Goal: Find specific page/section: Find specific page/section

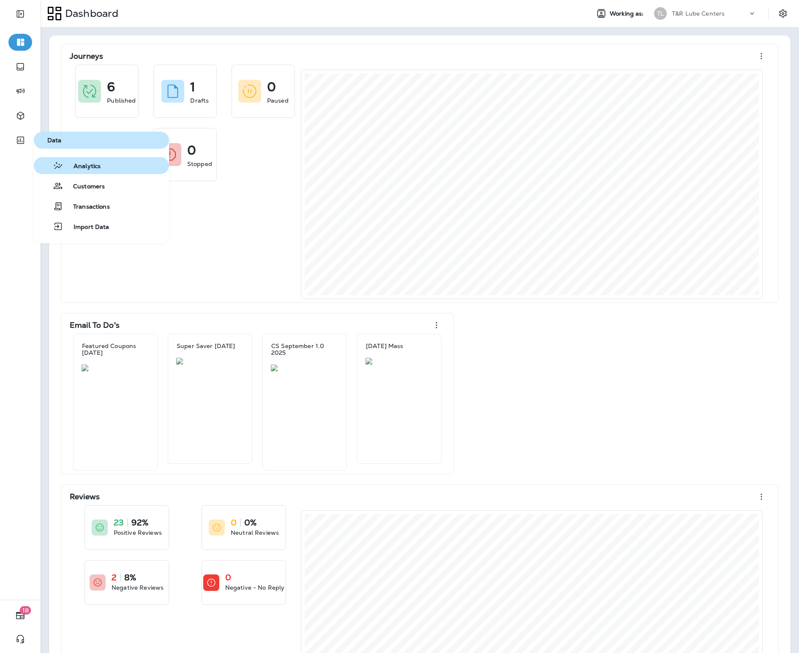
click at [76, 172] on button "Analytics" at bounding box center [101, 165] width 135 height 17
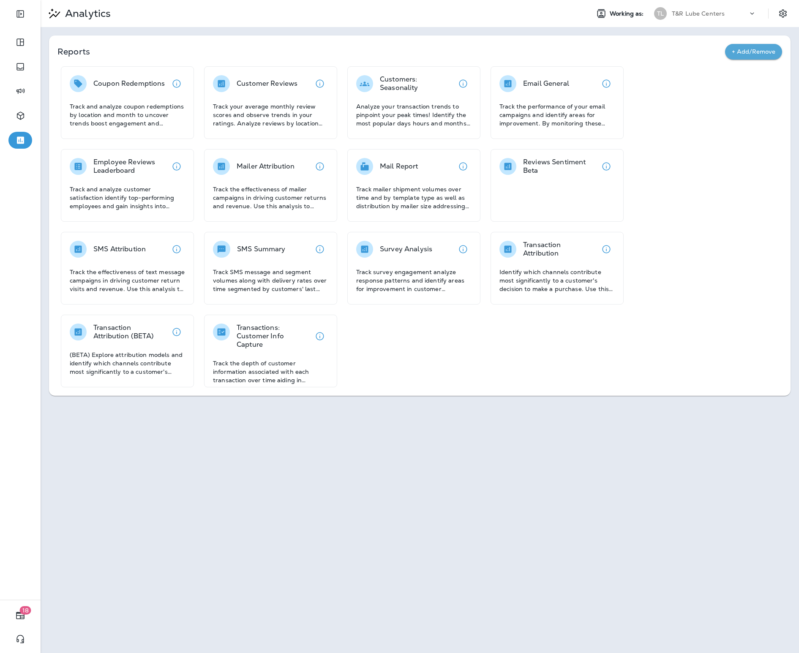
click at [681, 22] on div "Analytics Working as: TL T&R Lube Centers" at bounding box center [420, 13] width 758 height 27
click at [681, 19] on div "T&R Lube Centers" at bounding box center [710, 13] width 76 height 13
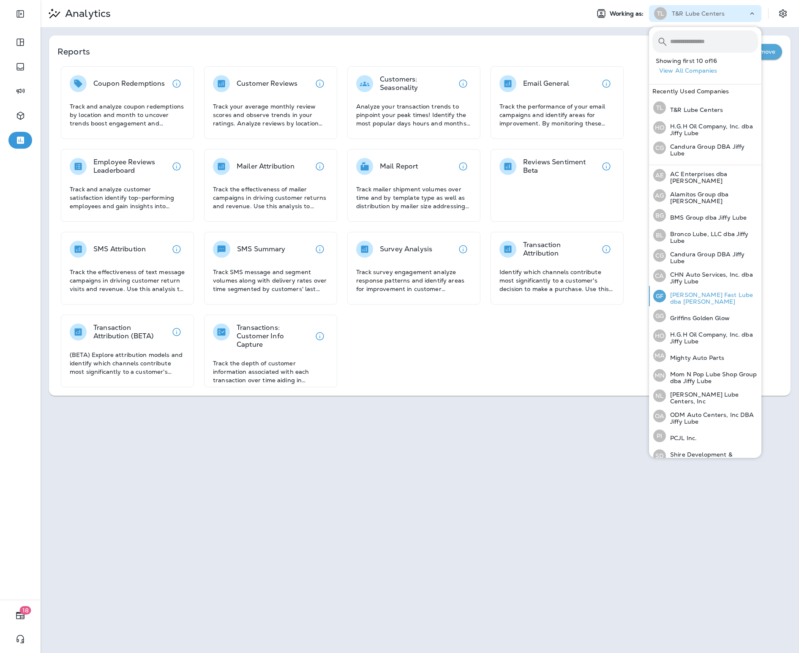
click at [721, 294] on p "[PERSON_NAME] Fast Lube dba [PERSON_NAME]" at bounding box center [712, 298] width 92 height 14
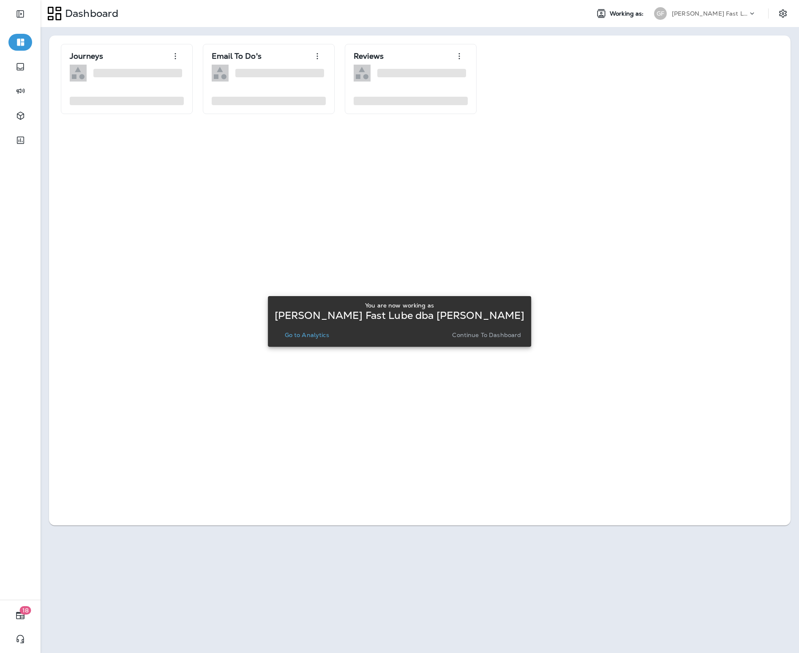
click at [329, 335] on p "Go to Analytics" at bounding box center [307, 335] width 44 height 7
